Goal: Task Accomplishment & Management: Manage account settings

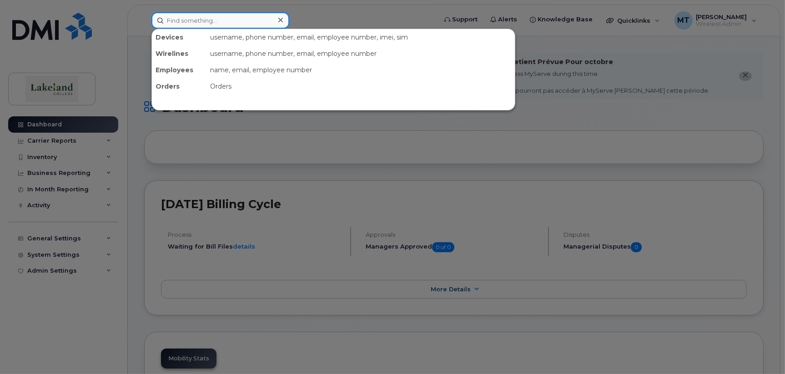
click at [226, 20] on input at bounding box center [220, 20] width 138 height 16
type input "780 853 3854"
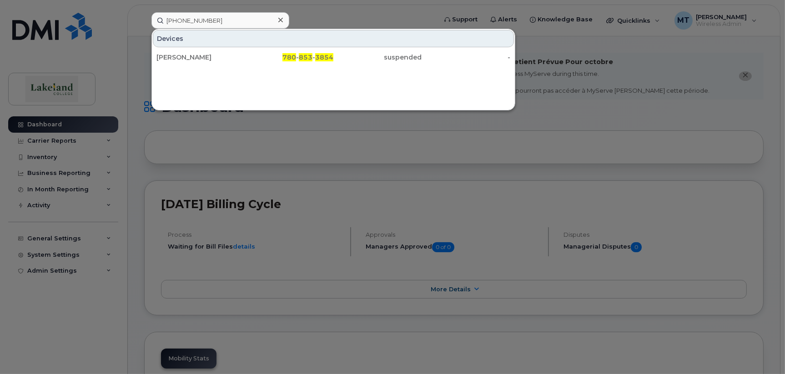
drag, startPoint x: 187, startPoint y: 58, endPoint x: 216, endPoint y: 68, distance: 31.2
click at [187, 58] on div "[PERSON_NAME]" at bounding box center [200, 57] width 89 height 9
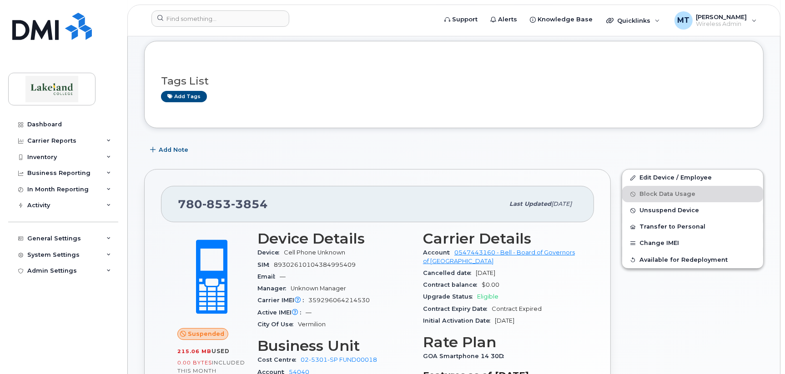
scroll to position [136, 0]
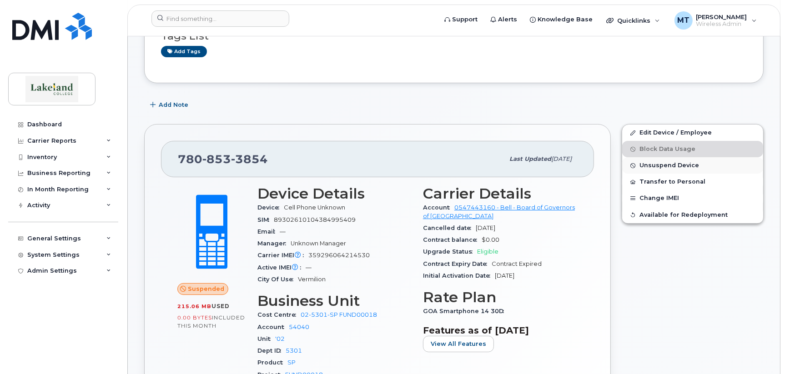
click at [684, 162] on span "Unsuspend Device" at bounding box center [669, 165] width 60 height 7
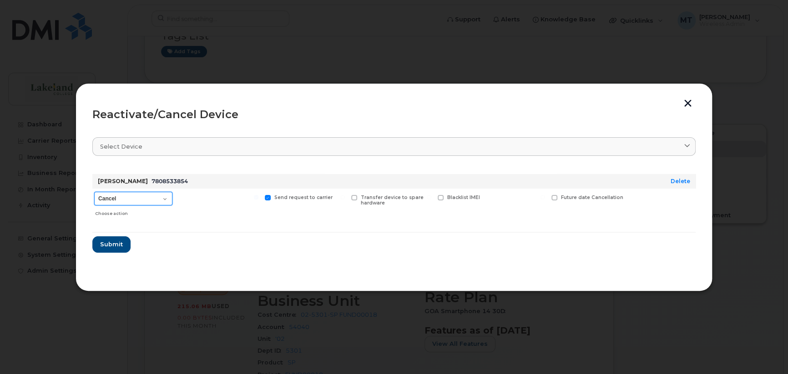
click at [164, 198] on select "Cancel Suspend - Extend Suspension Reactivate" at bounding box center [133, 199] width 78 height 14
select select "[object Object]"
click at [94, 192] on select "Cancel Suspend - Extend Suspension Reactivate" at bounding box center [133, 199] width 78 height 14
click at [107, 241] on span "Submit" at bounding box center [111, 244] width 23 height 9
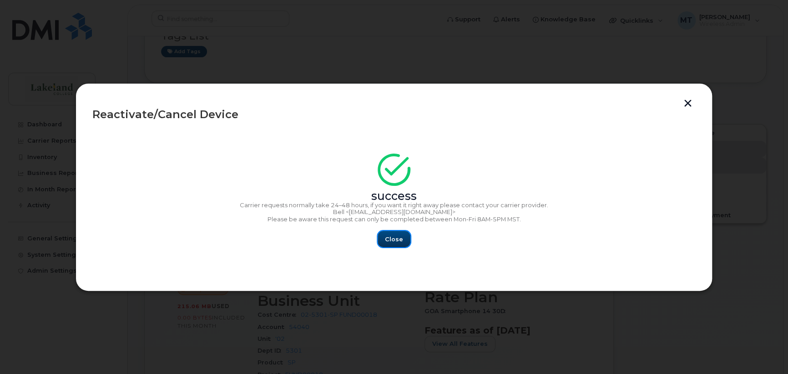
click at [393, 238] on span "Close" at bounding box center [394, 239] width 18 height 9
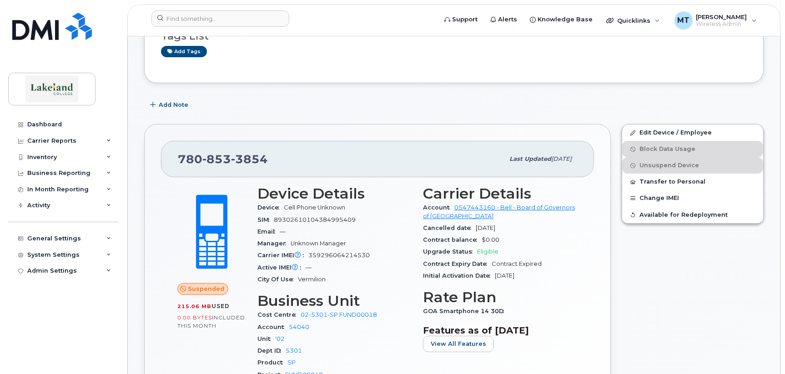
scroll to position [0, 0]
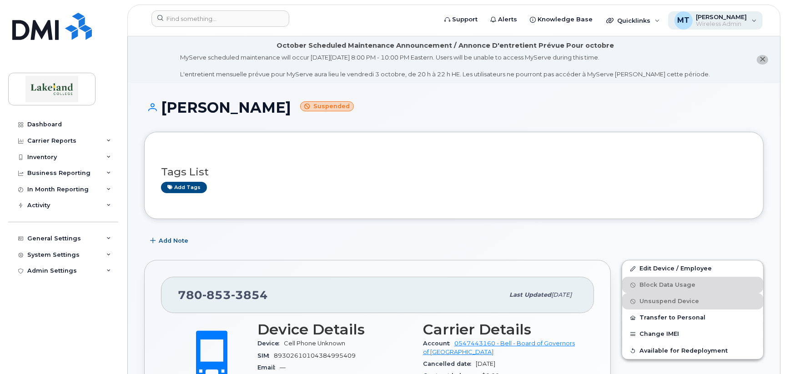
click at [731, 14] on span "[PERSON_NAME]" at bounding box center [721, 16] width 51 height 7
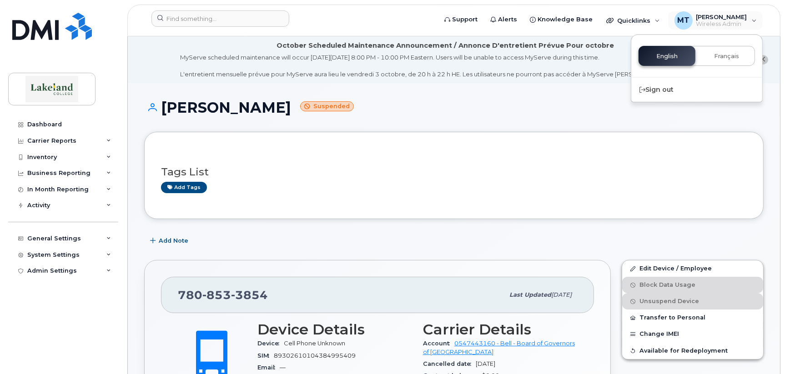
click at [569, 107] on h1 "Doug Pieper Suspended" at bounding box center [453, 108] width 619 height 16
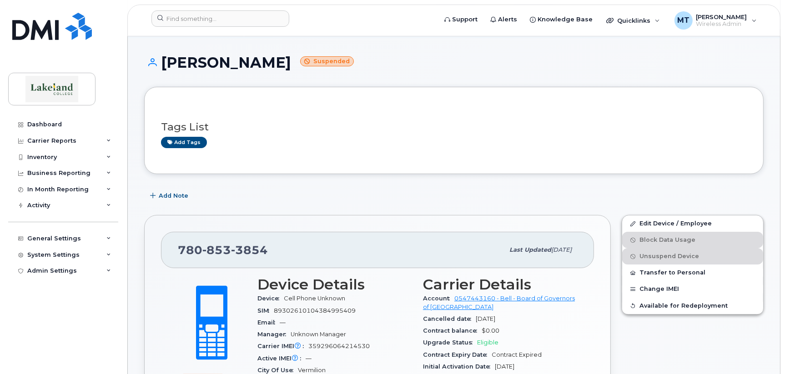
scroll to position [91, 0]
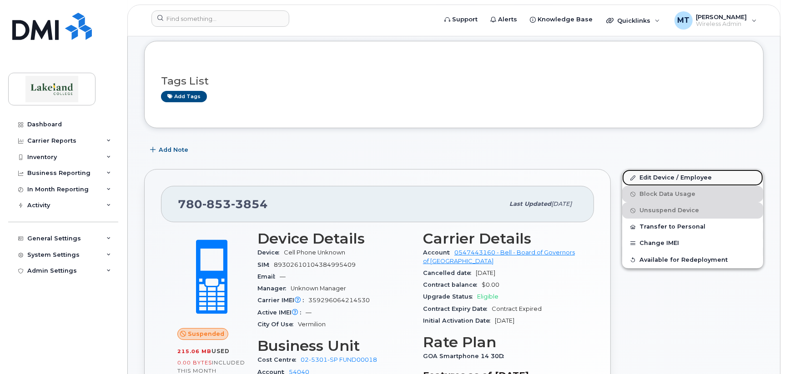
click at [657, 178] on link "Edit Device / Employee" at bounding box center [692, 178] width 141 height 16
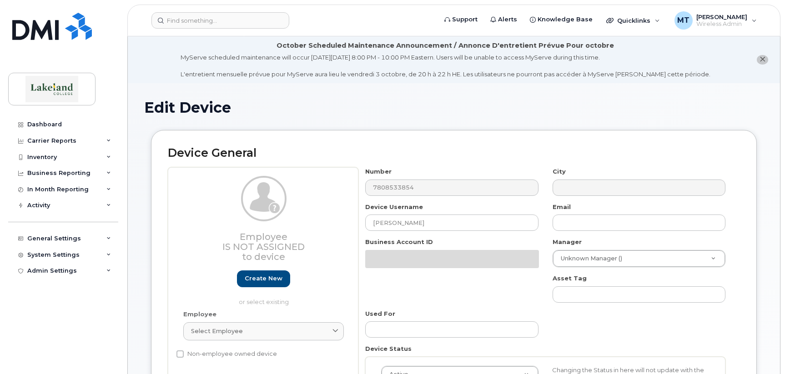
select select "35764244"
select select "5843618"
select select "35764246"
select select "5835280"
select select "35764245"
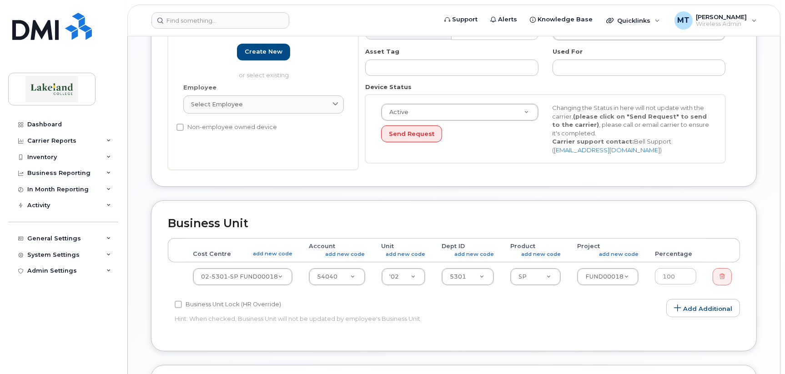
scroll to position [136, 0]
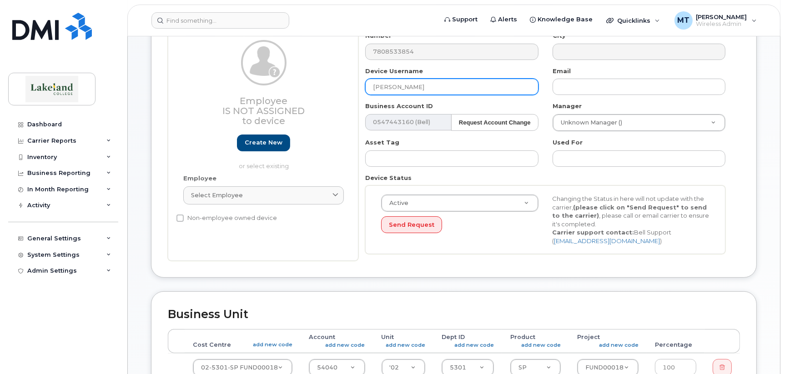
click at [424, 89] on input "[PERSON_NAME]" at bounding box center [451, 87] width 173 height 16
drag, startPoint x: 424, startPoint y: 89, endPoint x: 338, endPoint y: 87, distance: 85.5
click at [338, 87] on div "Employee Is not assigned to device Create new or select existing Employee Selec…" at bounding box center [454, 146] width 572 height 230
type input "[PERSON_NAME]"
click at [482, 218] on div "Send Request" at bounding box center [459, 224] width 157 height 17
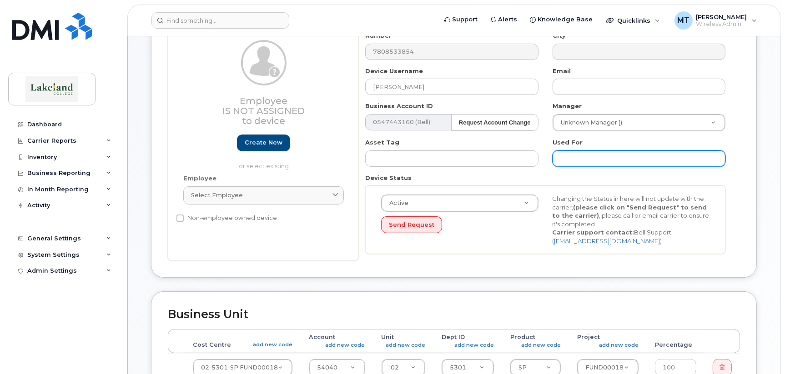
scroll to position [0, 0]
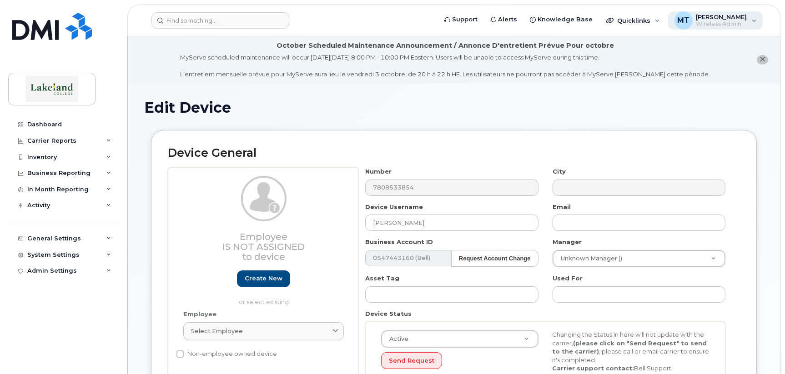
click at [715, 14] on span "[PERSON_NAME]" at bounding box center [721, 16] width 51 height 7
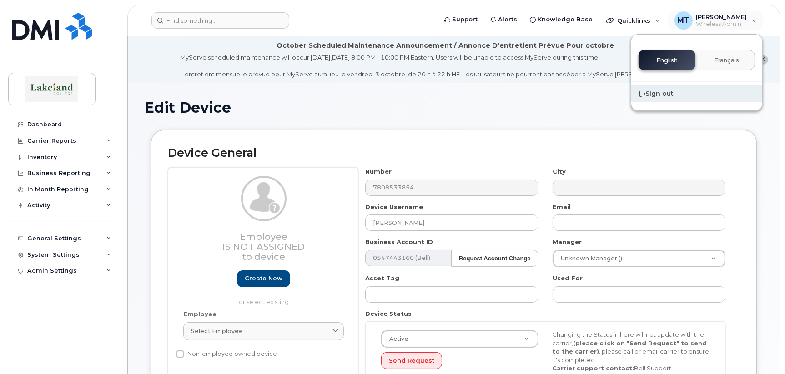
click at [659, 95] on div "Sign out" at bounding box center [696, 94] width 131 height 17
